Goal: Task Accomplishment & Management: Use online tool/utility

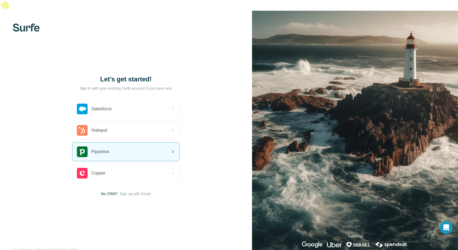
click at [143, 143] on div "Pipedrive" at bounding box center [126, 152] width 107 height 18
